Goal: Navigation & Orientation: Find specific page/section

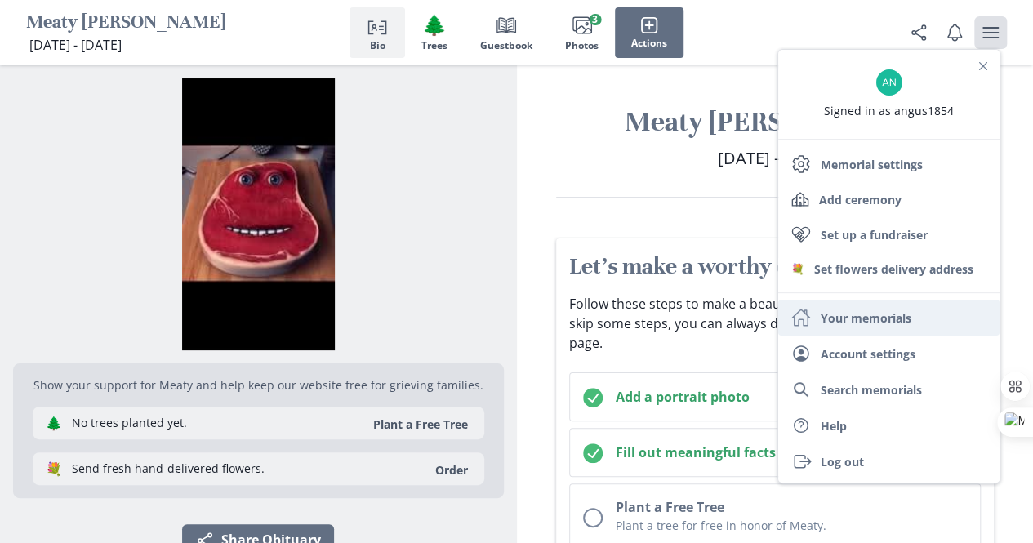
click at [844, 320] on link "Home Your memorials" at bounding box center [888, 318] width 221 height 36
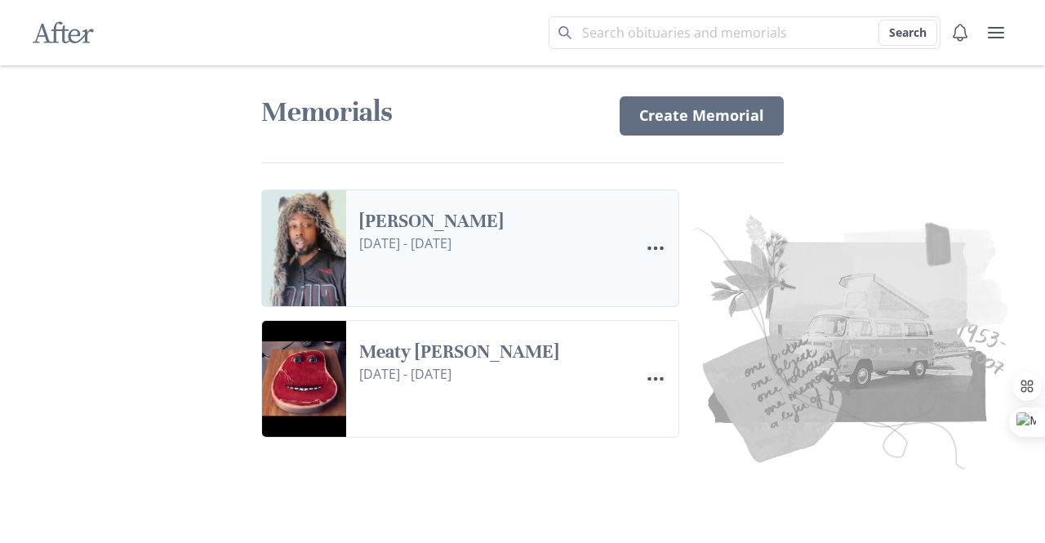
click at [461, 233] on link "[PERSON_NAME]" at bounding box center [492, 222] width 267 height 24
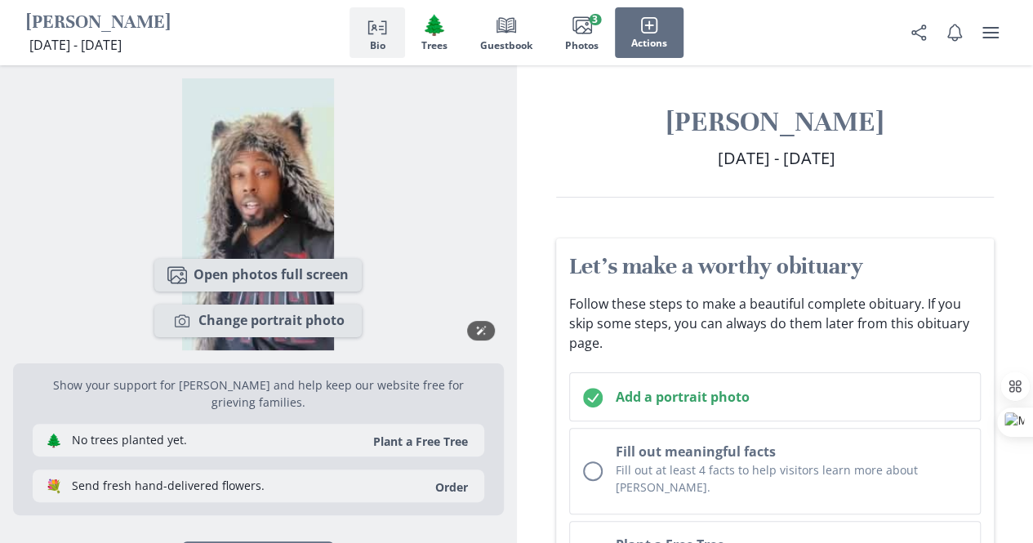
click at [268, 198] on img "Show portrait image options" at bounding box center [258, 214] width 491 height 272
click at [266, 277] on button "Images Open photos full screen" at bounding box center [257, 275] width 207 height 33
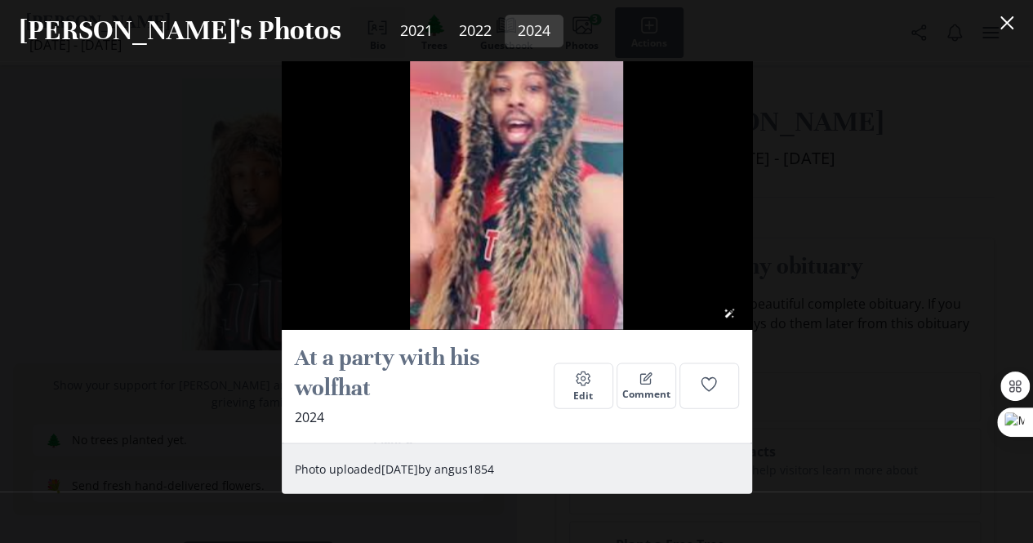
scroll to position [1611, 0]
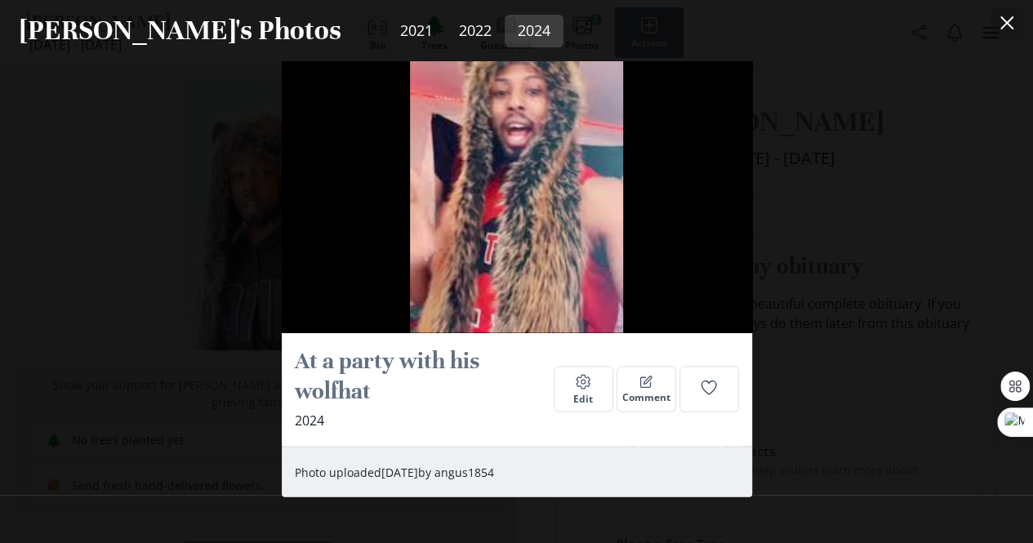
click at [1012, 25] on icon "Close" at bounding box center [1006, 22] width 13 height 13
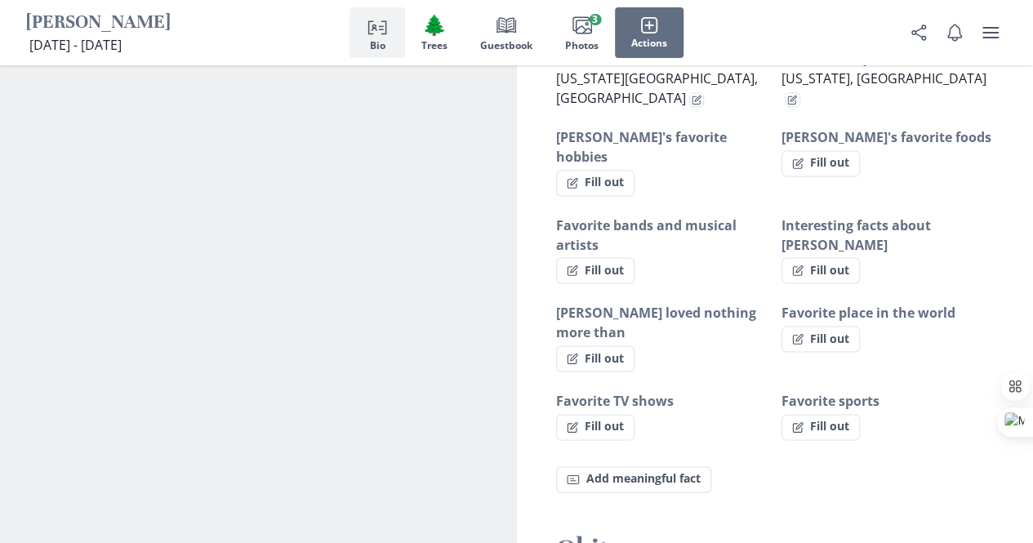
scroll to position [1062, 0]
